Goal: Book appointment/travel/reservation

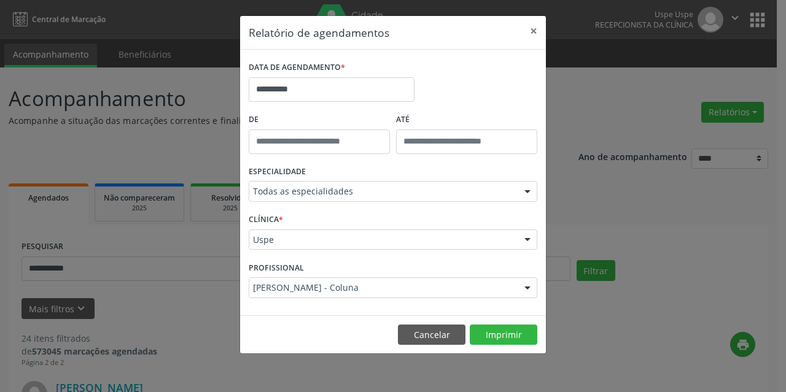
click at [288, 75] on label "DATA DE AGENDAMENTO *" at bounding box center [297, 67] width 96 height 19
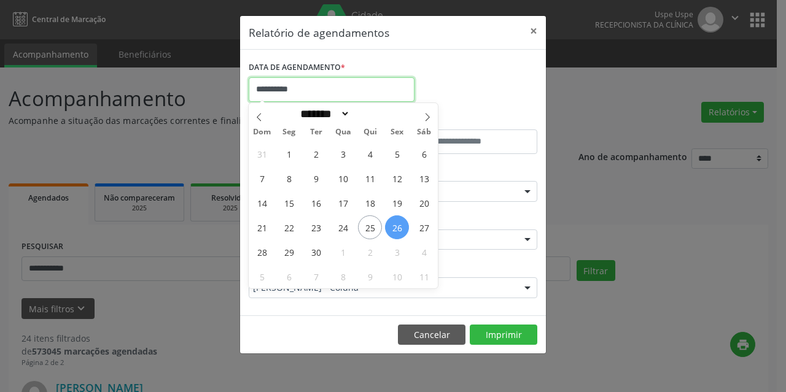
click at [286, 87] on input "**********" at bounding box center [332, 89] width 166 height 25
click at [363, 229] on span "25" at bounding box center [370, 227] width 24 height 24
type input "**********"
click at [363, 229] on span "25" at bounding box center [370, 227] width 24 height 24
click at [363, 230] on div "Uspe Uspe Nenhum resultado encontrado para: " " Não há nenhuma opção para ser e…" at bounding box center [393, 240] width 288 height 21
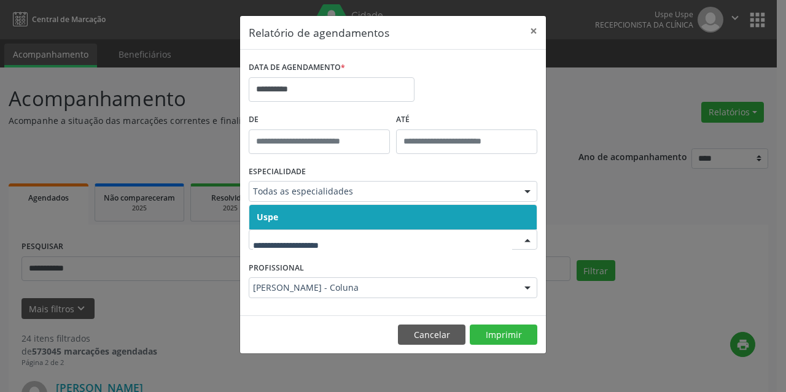
click at [302, 212] on span "Uspe" at bounding box center [392, 217] width 287 height 25
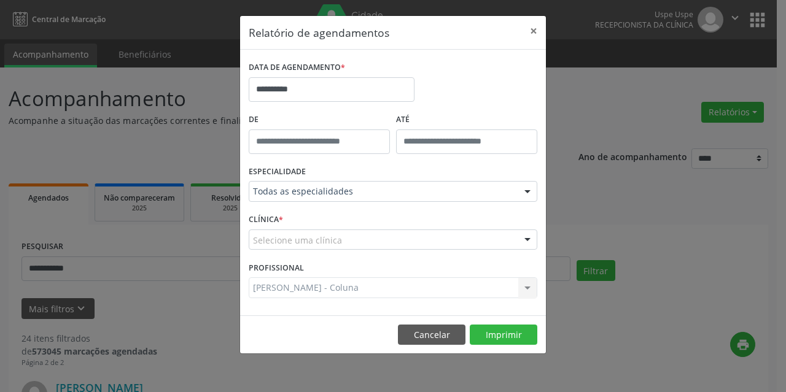
click at [302, 230] on div "Selecione uma clínica Uspe Nenhum resultado encontrado para: " " Não há nenhuma…" at bounding box center [393, 240] width 288 height 21
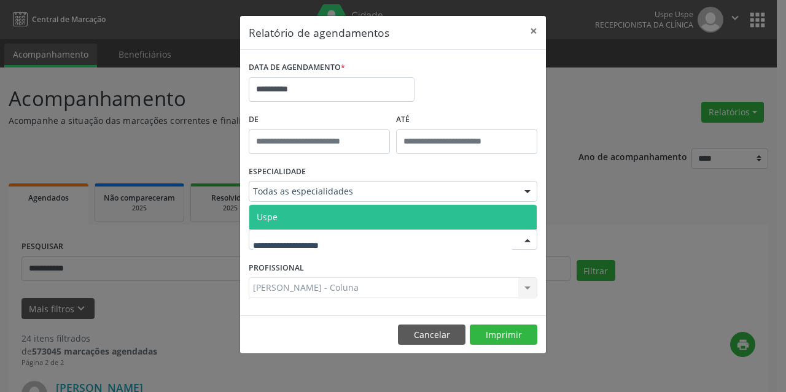
click at [299, 214] on span "Uspe" at bounding box center [392, 217] width 287 height 25
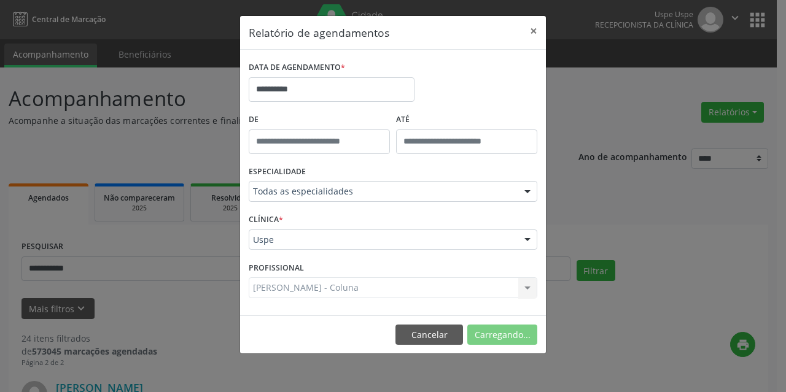
click at [314, 285] on div "[PERSON_NAME] - Coluna Todos os profissionais Aderaldo [PERSON_NAME] [PERSON_NA…" at bounding box center [393, 287] width 288 height 21
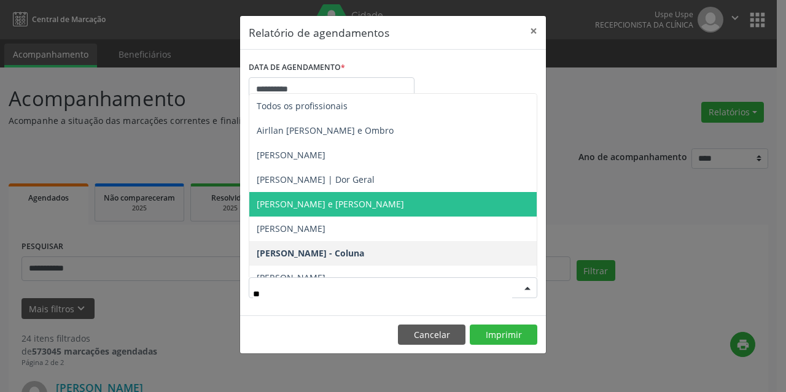
type input "*"
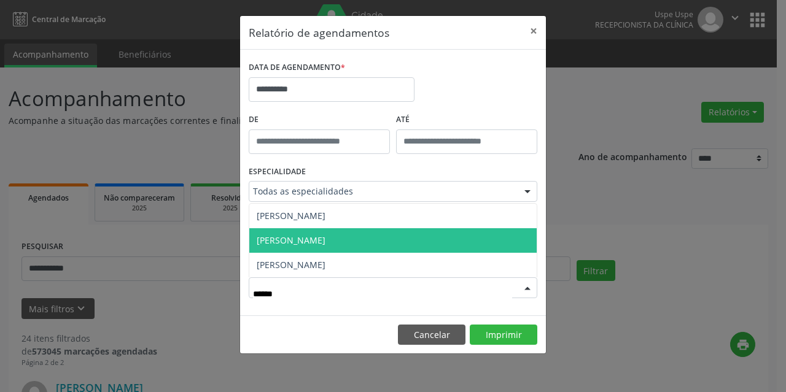
click at [382, 242] on span "[PERSON_NAME]" at bounding box center [392, 240] width 287 height 25
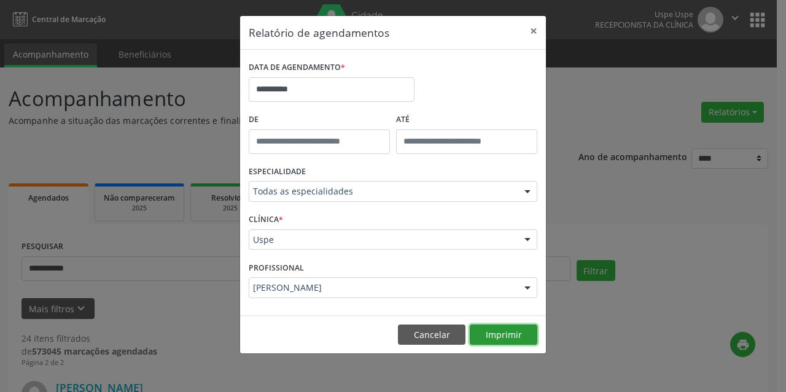
click at [490, 327] on button "Imprimir" at bounding box center [504, 335] width 68 height 21
click at [391, 281] on div "[PERSON_NAME]" at bounding box center [393, 287] width 288 height 21
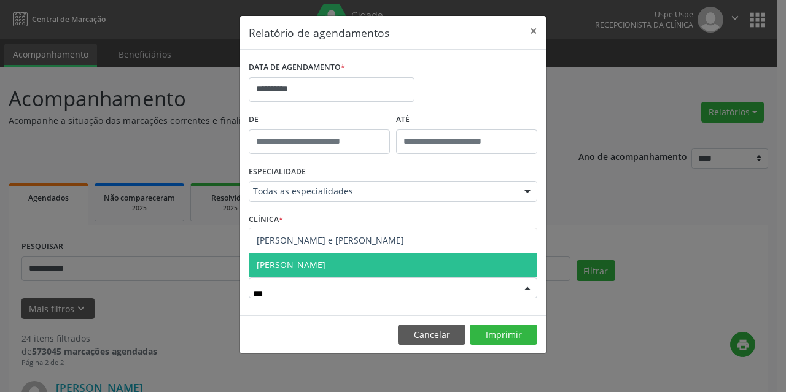
type input "****"
click at [325, 267] on span "[PERSON_NAME]" at bounding box center [291, 265] width 69 height 12
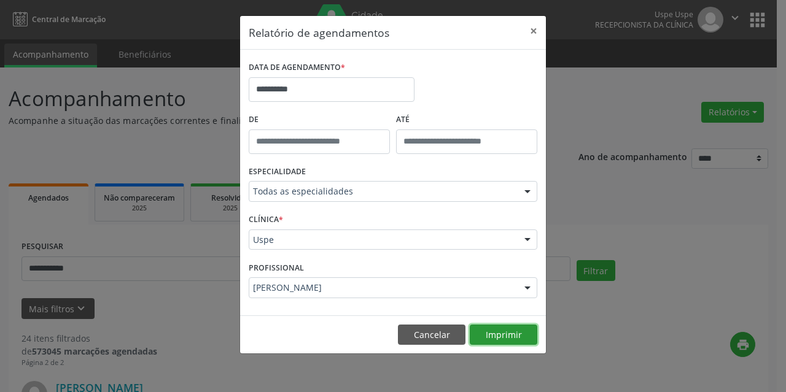
click at [515, 335] on button "Imprimir" at bounding box center [504, 335] width 68 height 21
